Goal: Task Accomplishment & Management: Manage account settings

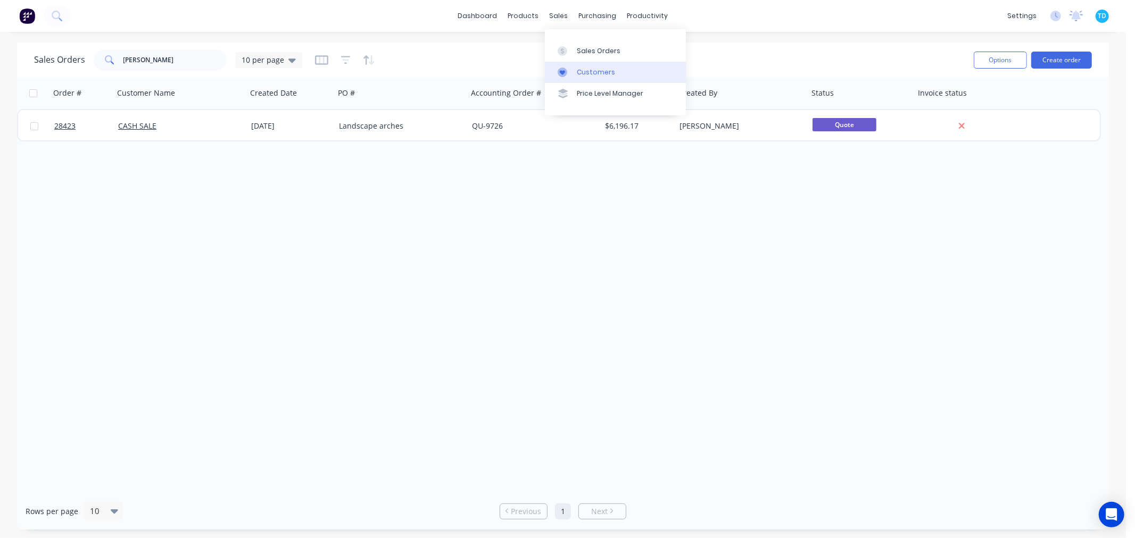
click at [593, 73] on div "Customers" at bounding box center [596, 73] width 38 height 10
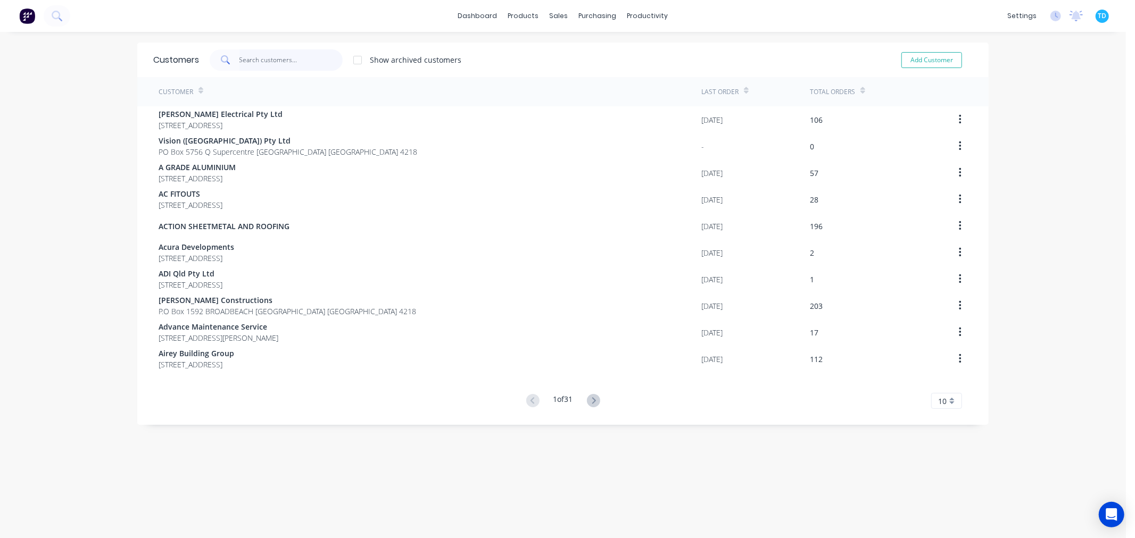
click at [257, 62] on input "text" at bounding box center [291, 59] width 104 height 21
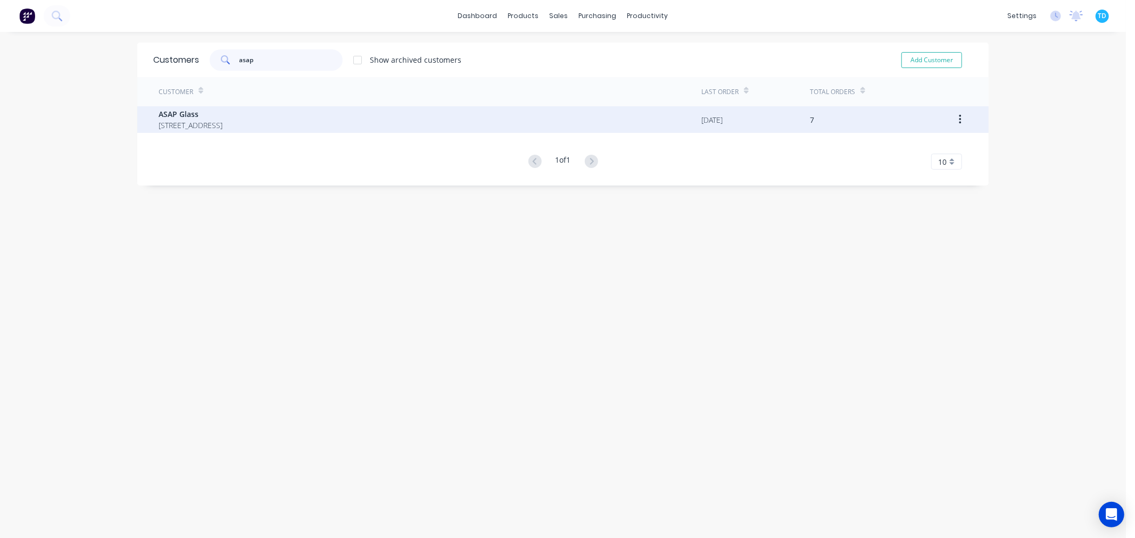
type input "asap"
click at [222, 127] on span "[STREET_ADDRESS]" at bounding box center [191, 125] width 64 height 11
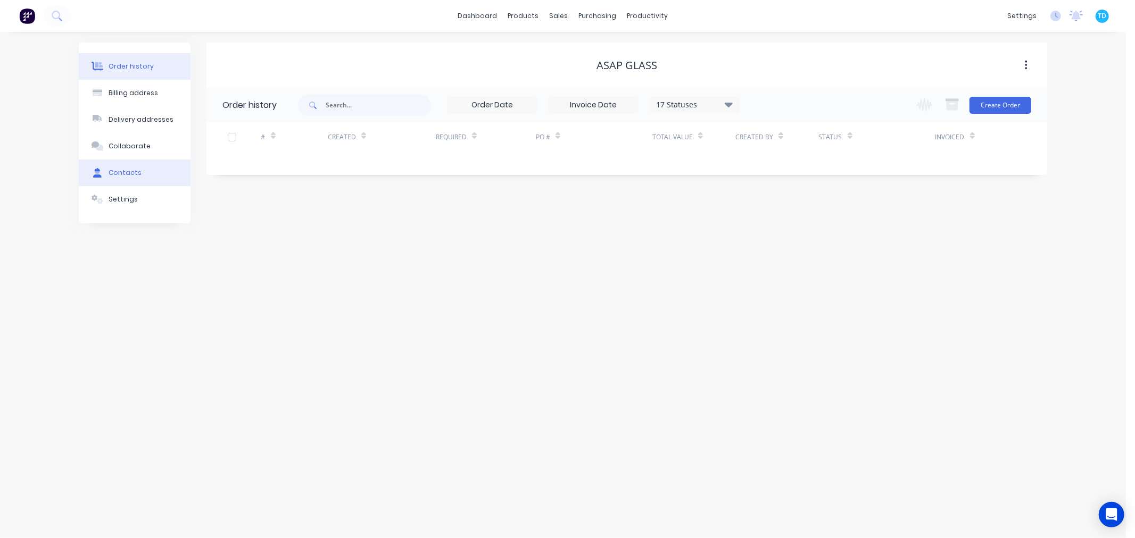
click at [121, 163] on button "Contacts" at bounding box center [135, 173] width 112 height 27
select select "AU"
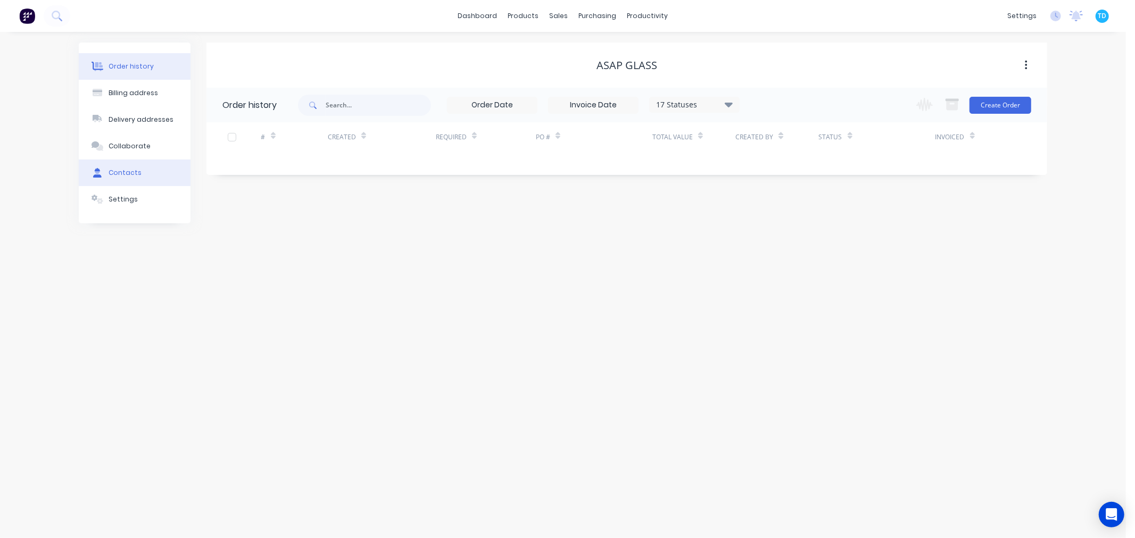
select select "AU"
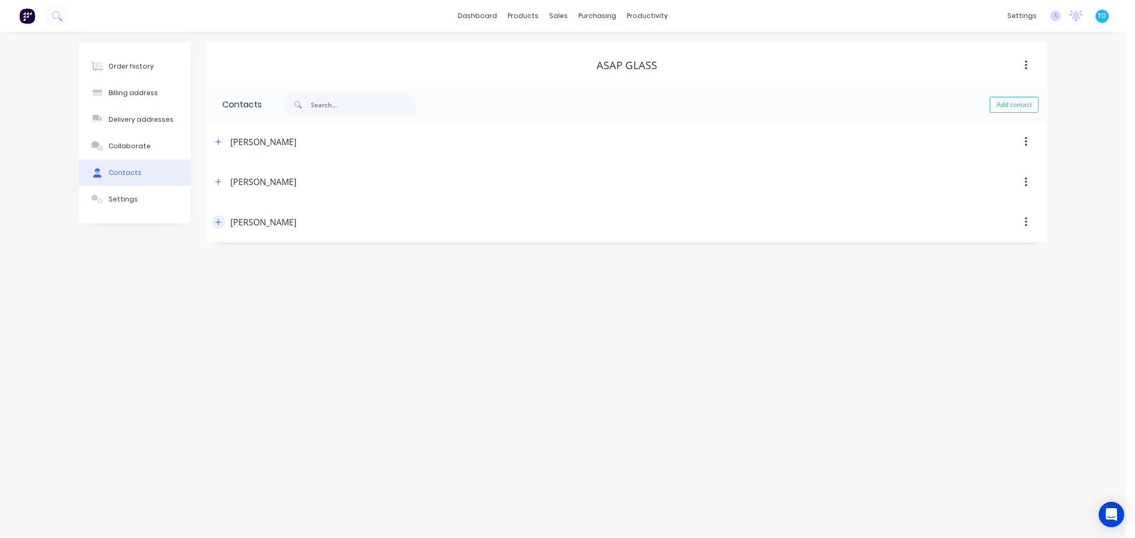
click at [220, 222] on icon "button" at bounding box center [218, 222] width 6 height 7
click at [215, 179] on icon "button" at bounding box center [218, 181] width 6 height 7
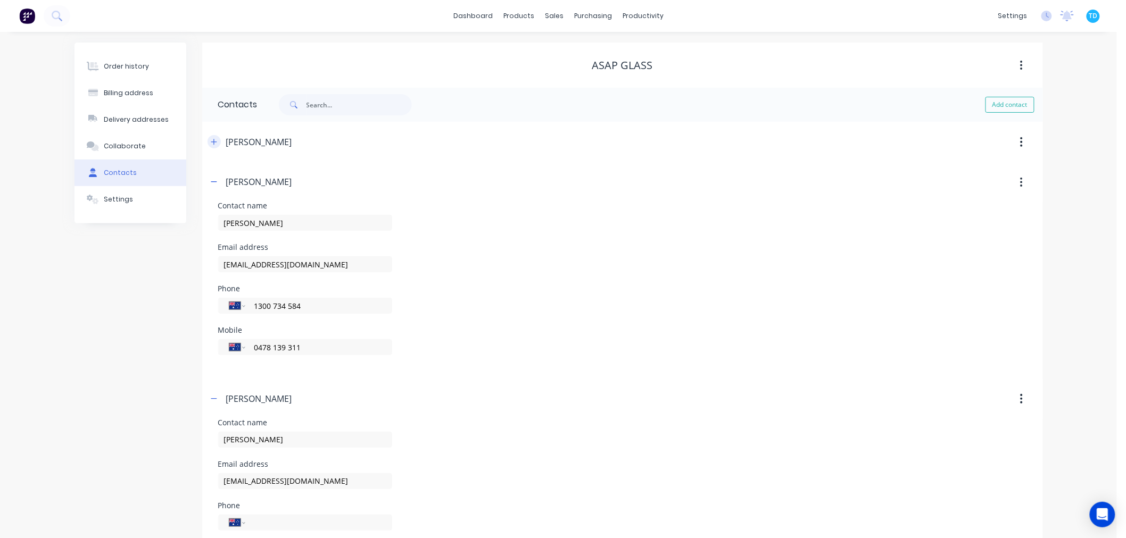
click at [214, 143] on icon "button" at bounding box center [214, 141] width 6 height 7
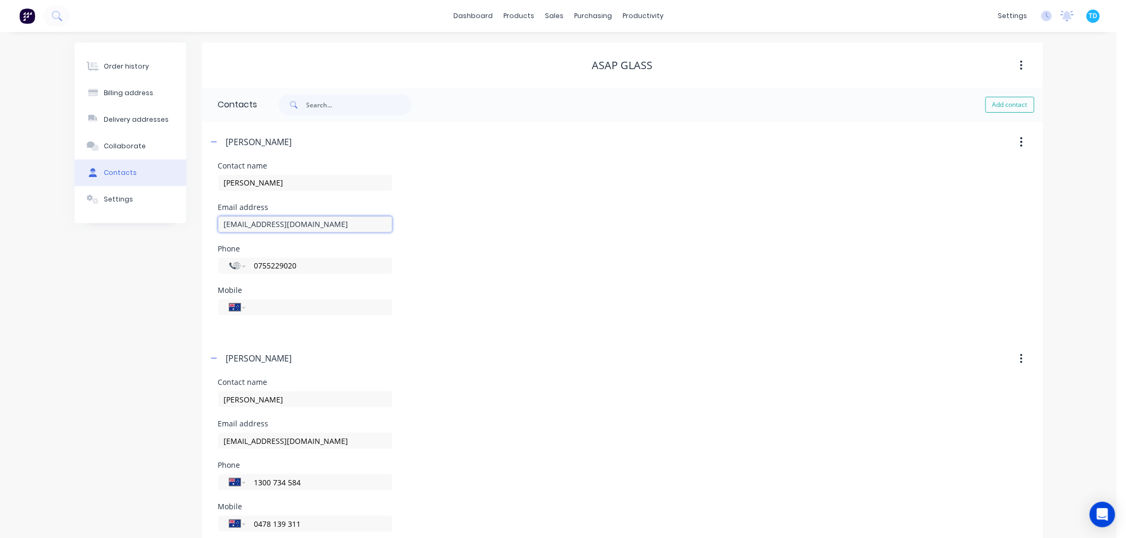
drag, startPoint x: 326, startPoint y: 224, endPoint x: 220, endPoint y: 224, distance: 105.3
click at [220, 224] on input "[EMAIL_ADDRESS][DOMAIN_NAME]" at bounding box center [305, 224] width 174 height 16
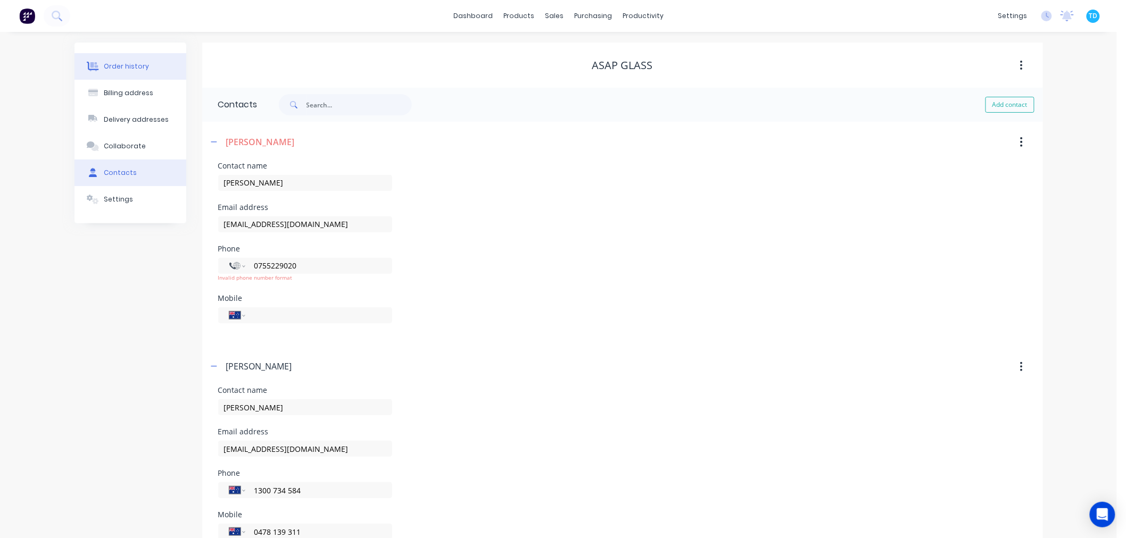
click at [135, 65] on div "Order history" at bounding box center [126, 67] width 45 height 10
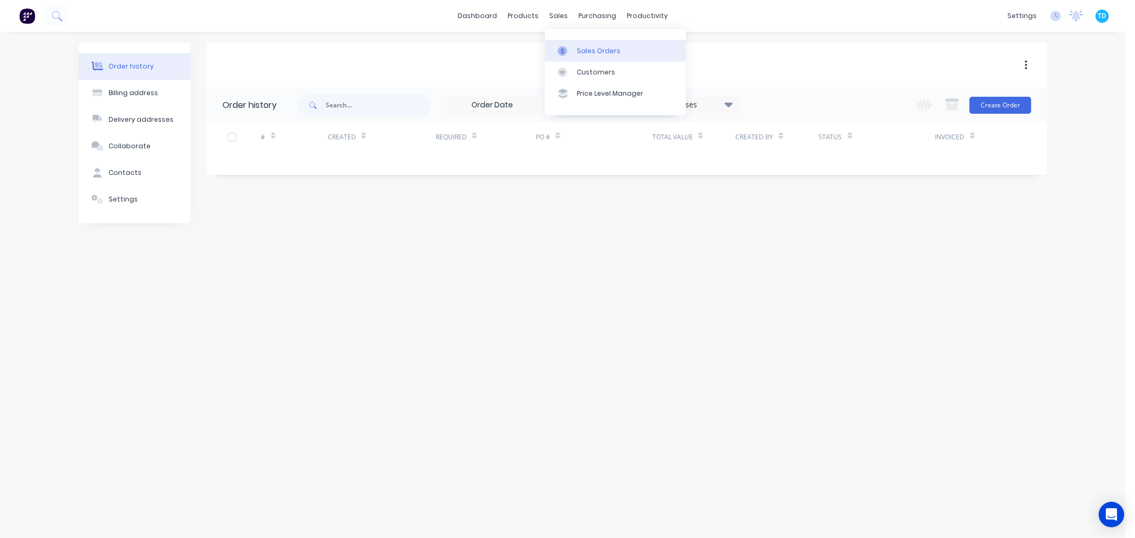
click at [586, 48] on div "Sales Orders" at bounding box center [599, 51] width 44 height 10
